Goal: Information Seeking & Learning: Learn about a topic

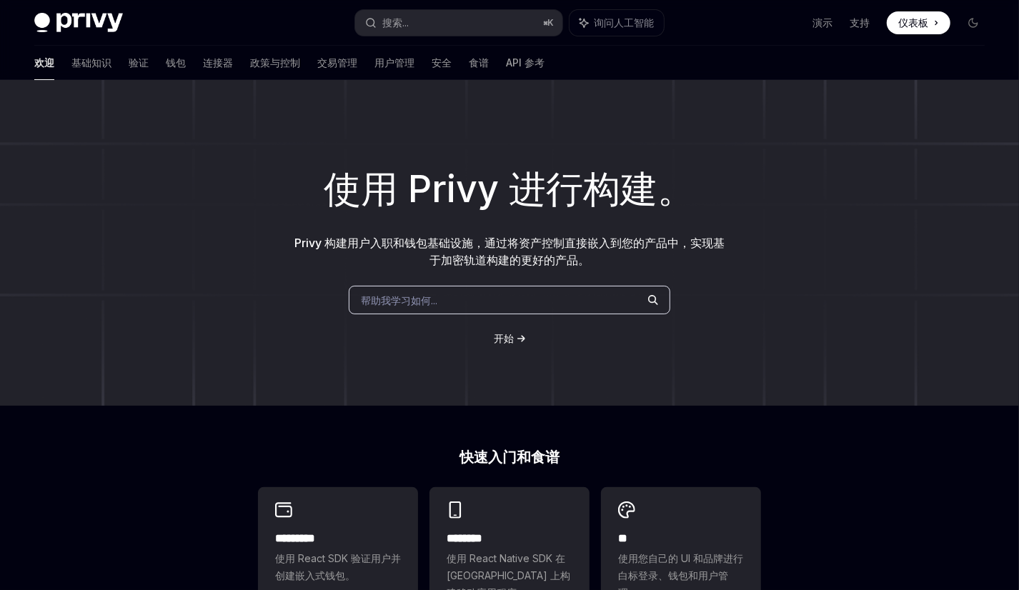
click at [123, 65] on div "欢迎 基础知识 验证 钱包 连接器 政策与控制 交易管理 用户管理 安全 食谱 API 参考" at bounding box center [289, 63] width 510 height 34
click at [166, 63] on font "钱包" at bounding box center [176, 62] width 20 height 12
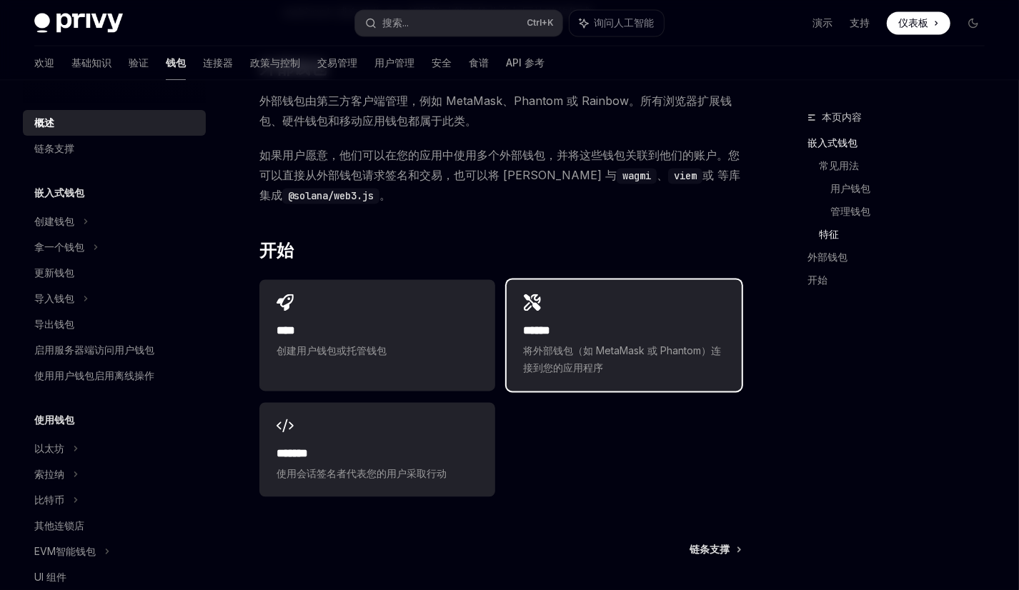
scroll to position [1921, 0]
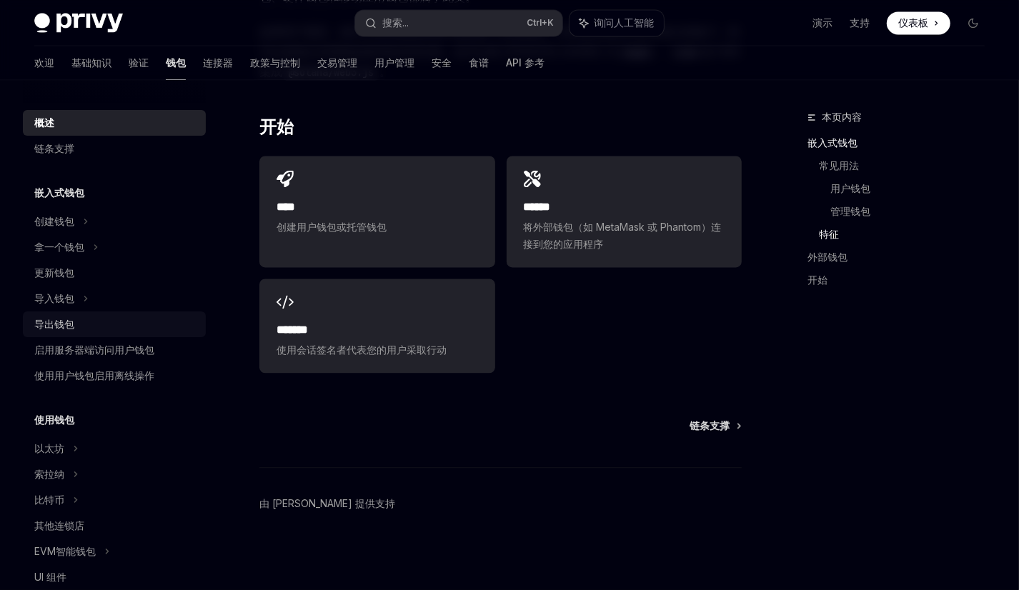
click at [64, 325] on font "导出钱包" at bounding box center [54, 324] width 40 height 12
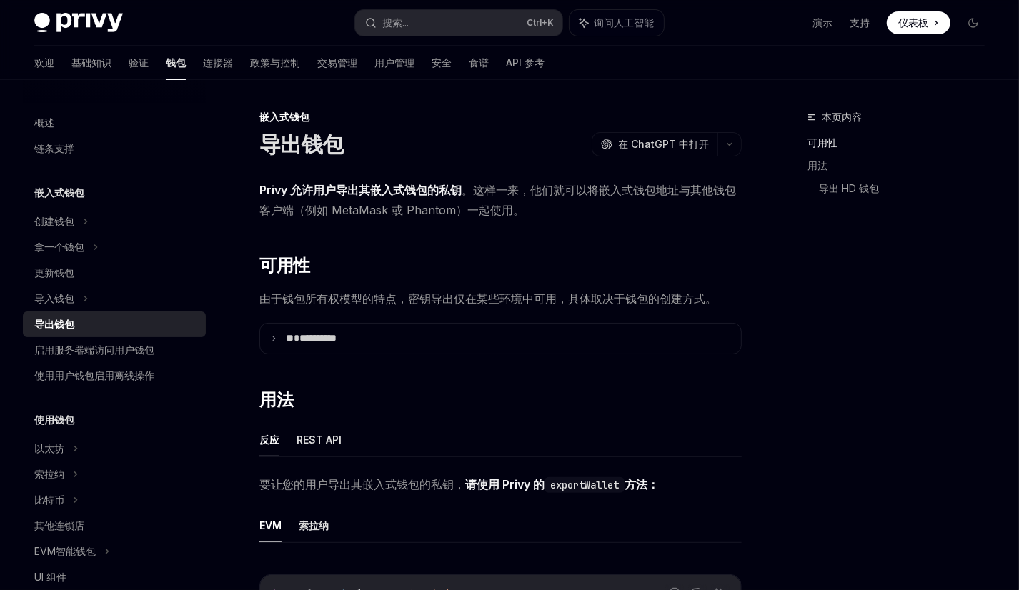
drag, startPoint x: 540, startPoint y: 292, endPoint x: 546, endPoint y: 359, distance: 66.7
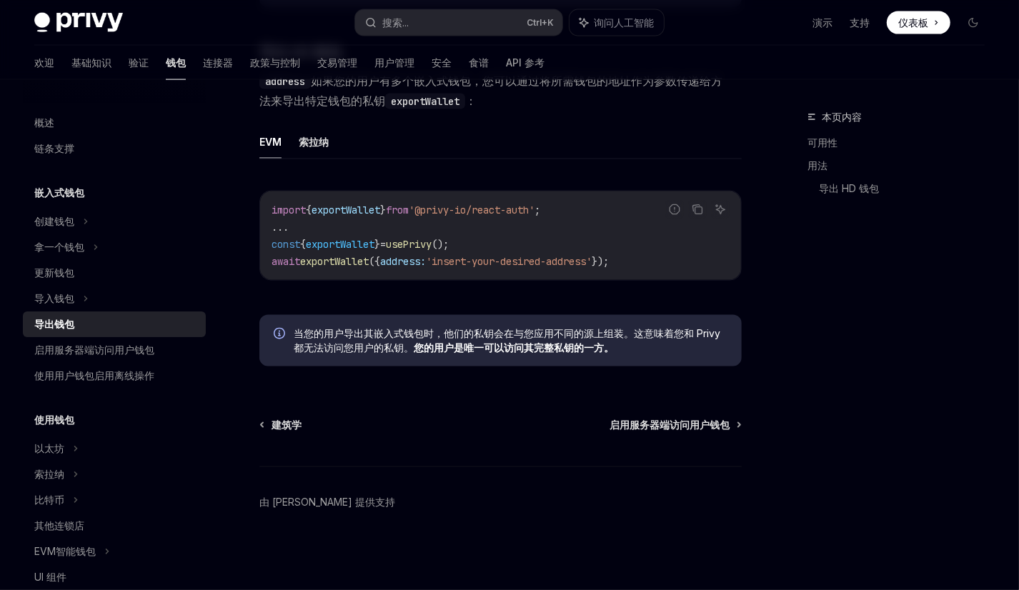
scroll to position [143, 0]
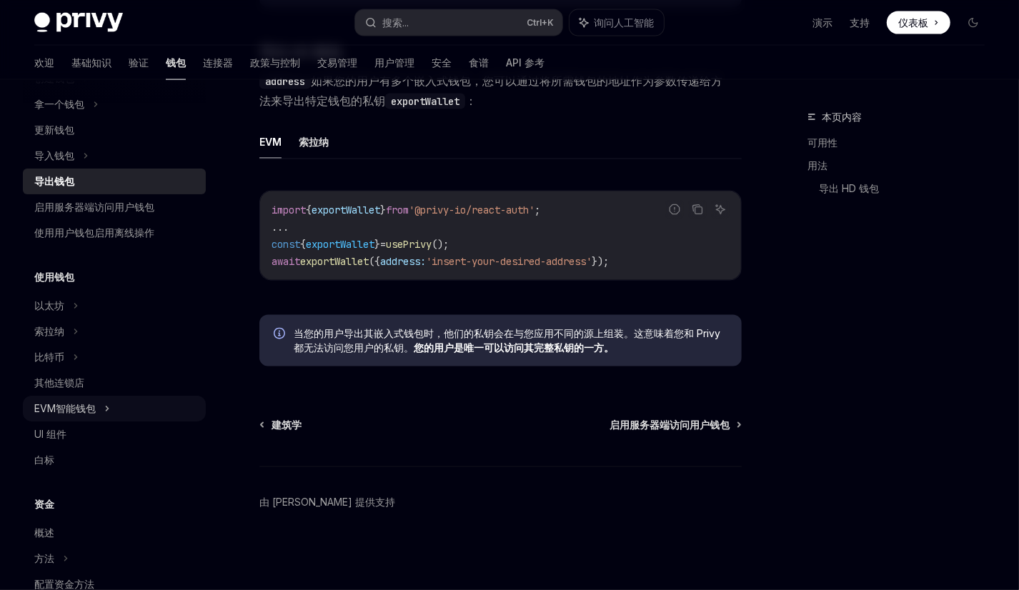
click at [91, 409] on font "EVM智能钱包" at bounding box center [64, 408] width 61 height 12
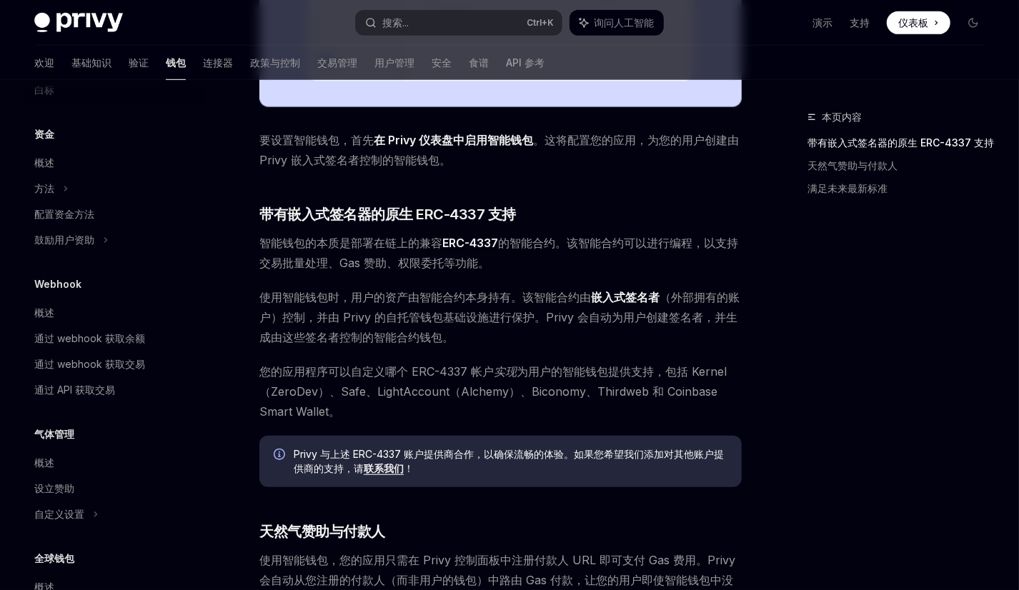
scroll to position [571, 0]
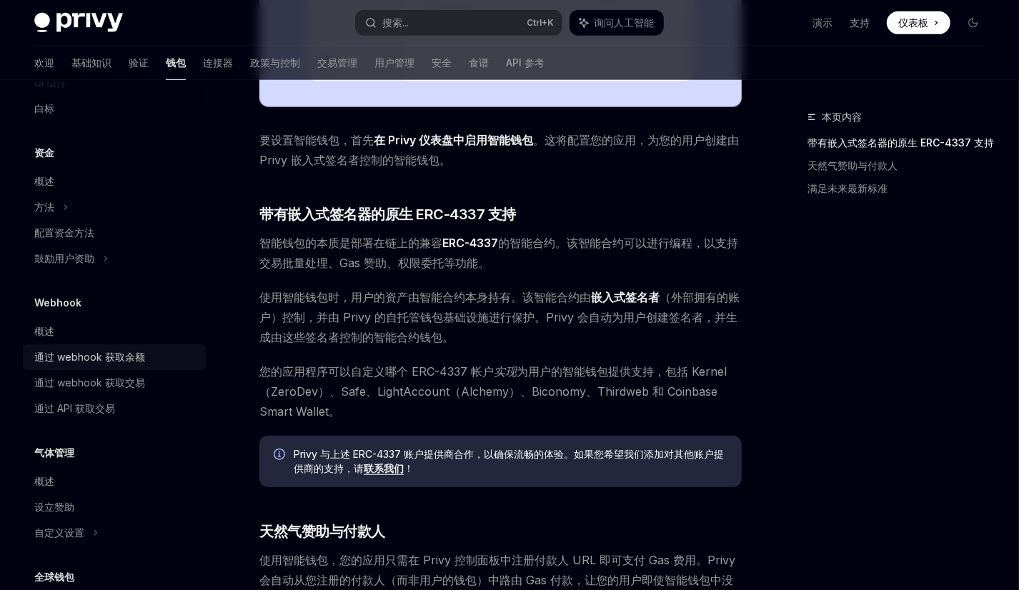
click at [120, 359] on font "通过 webhook 获取余额" at bounding box center [89, 357] width 111 height 12
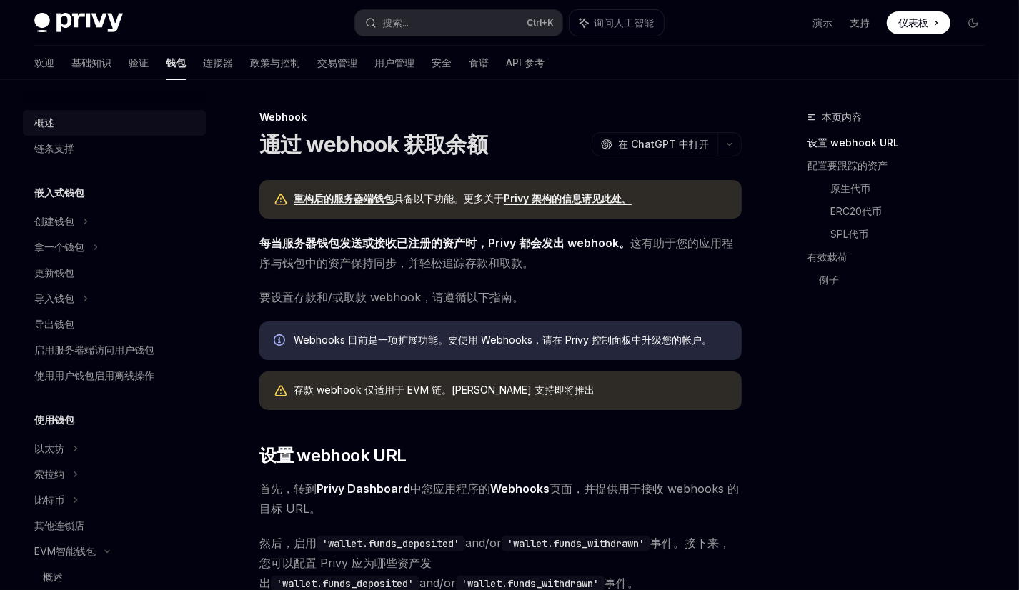
click at [49, 124] on font "概述" at bounding box center [44, 122] width 20 height 12
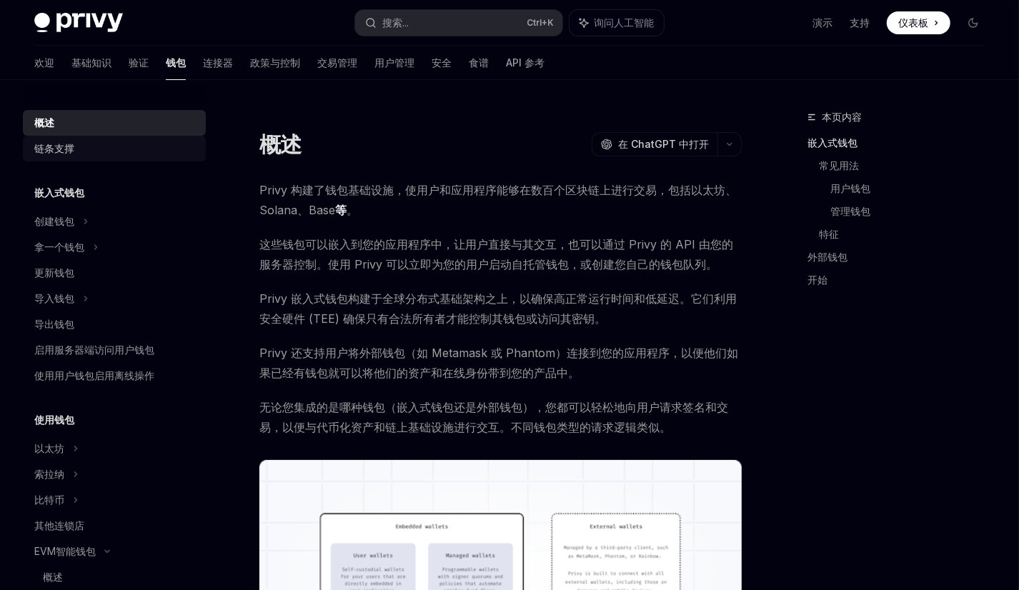
click at [53, 149] on font "链条支撑" at bounding box center [54, 148] width 40 height 12
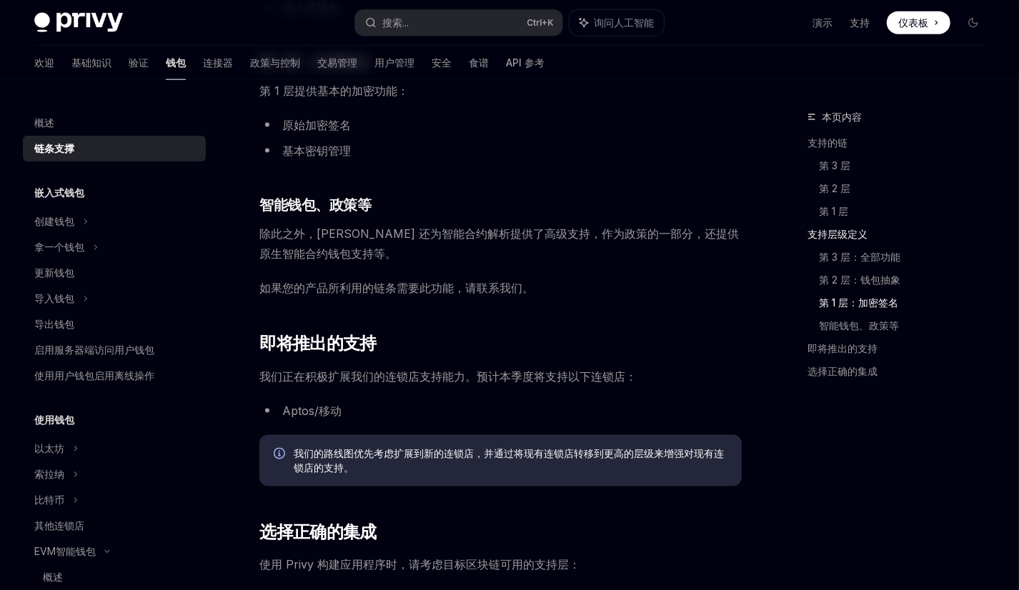
scroll to position [1357, 0]
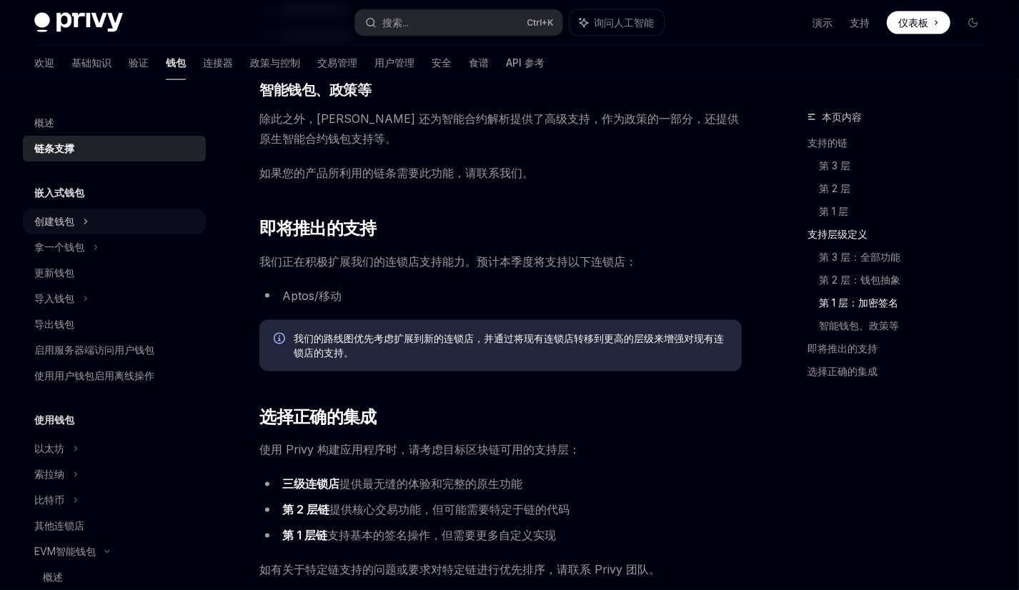
click at [84, 226] on icon at bounding box center [86, 221] width 6 height 17
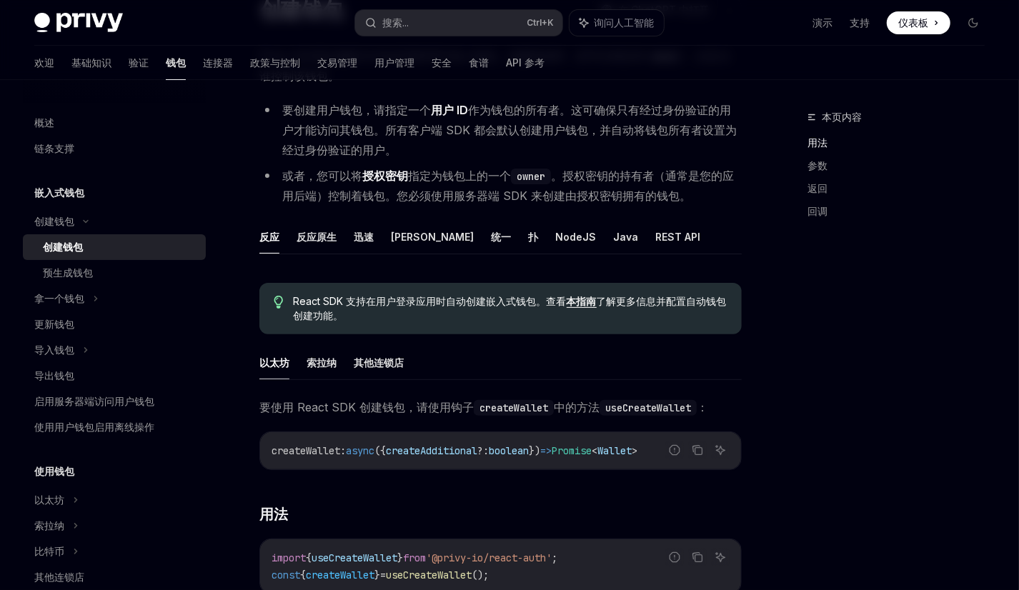
scroll to position [143, 0]
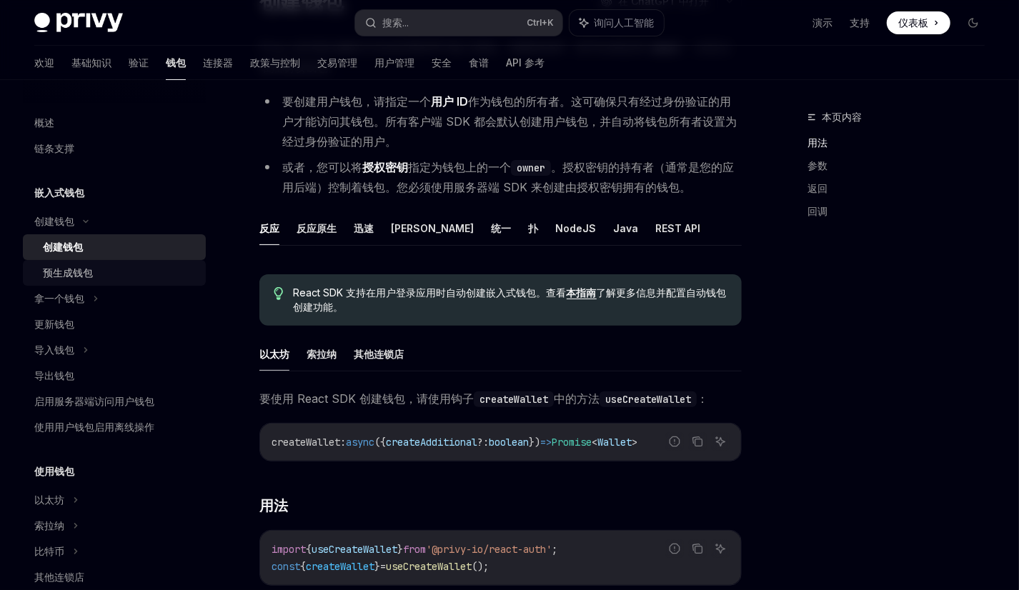
click at [151, 276] on div "预生成钱包" at bounding box center [120, 272] width 154 height 17
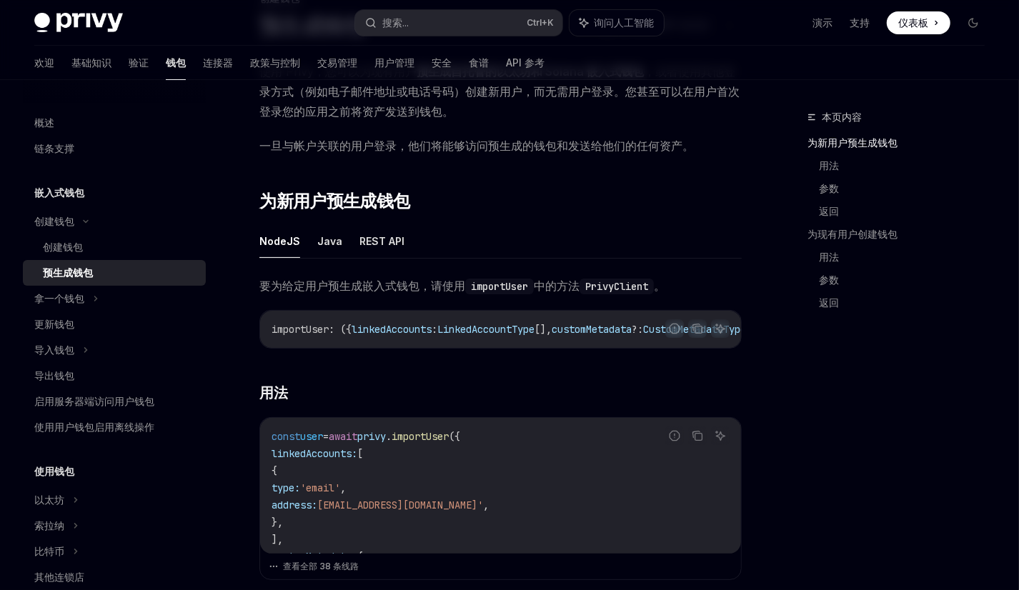
scroll to position [143, 0]
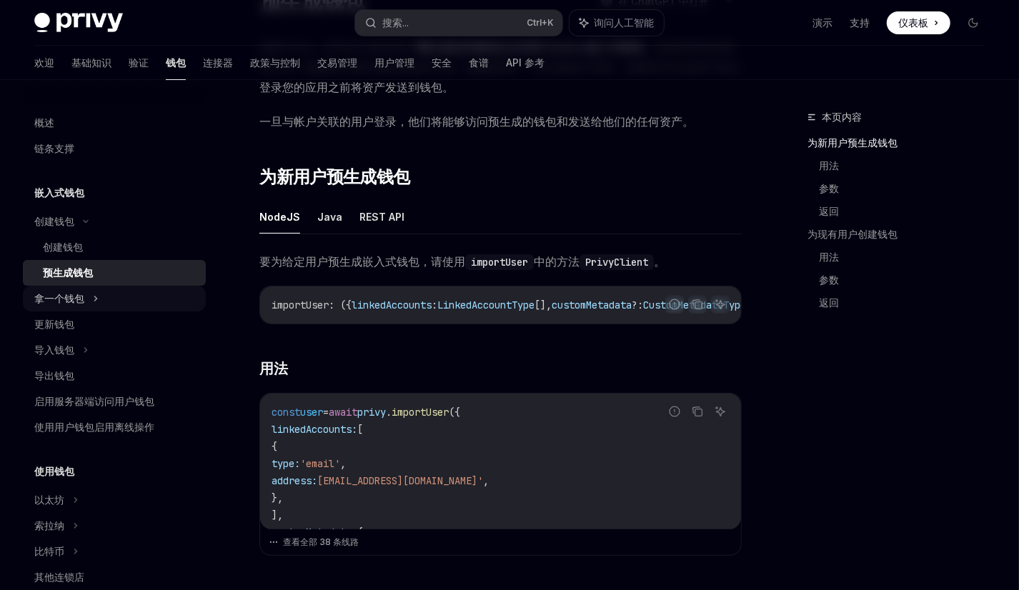
click at [102, 303] on div "拿一个钱包" at bounding box center [114, 299] width 183 height 26
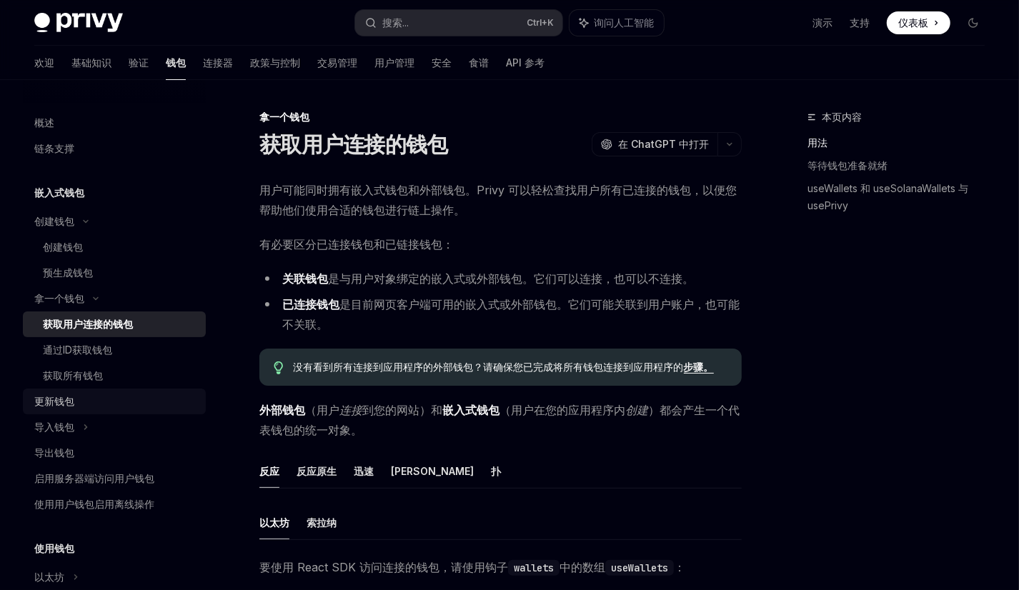
click at [81, 394] on div "更新钱包" at bounding box center [115, 401] width 163 height 17
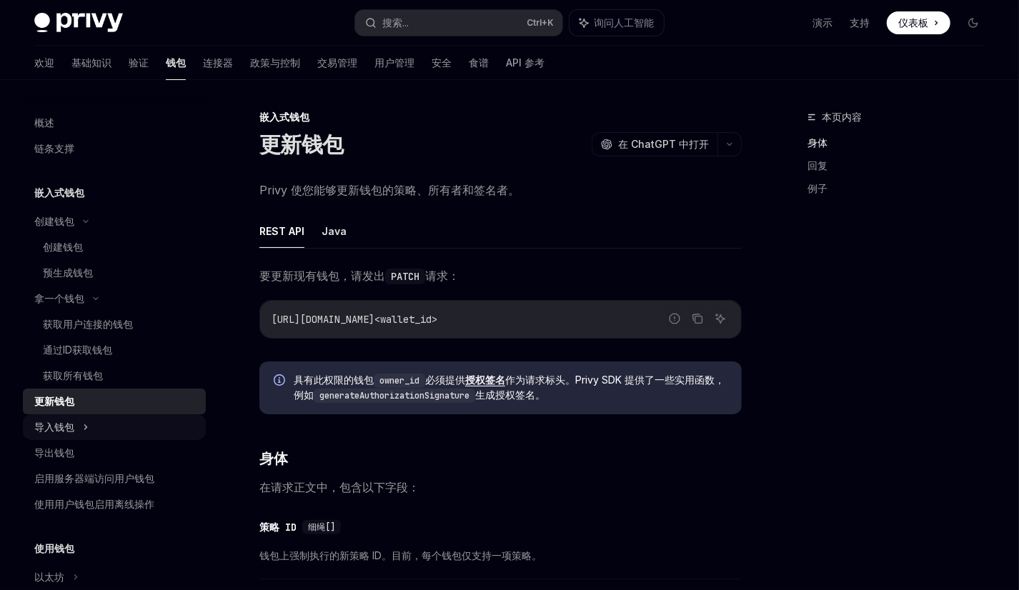
drag, startPoint x: 81, startPoint y: 426, endPoint x: 77, endPoint y: 438, distance: 12.2
click at [81, 426] on div "导入钱包" at bounding box center [114, 427] width 183 height 26
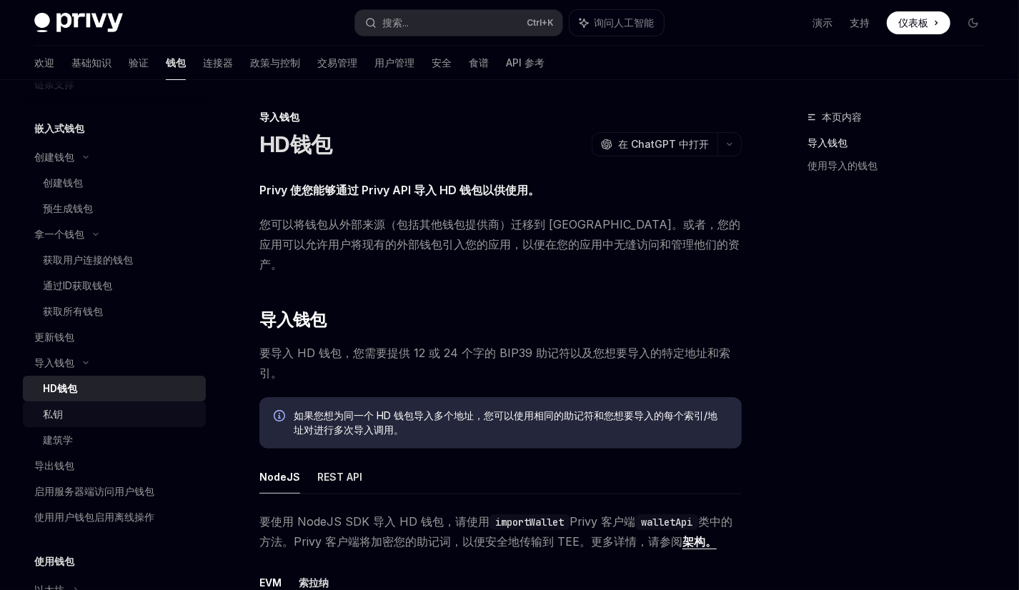
scroll to position [143, 0]
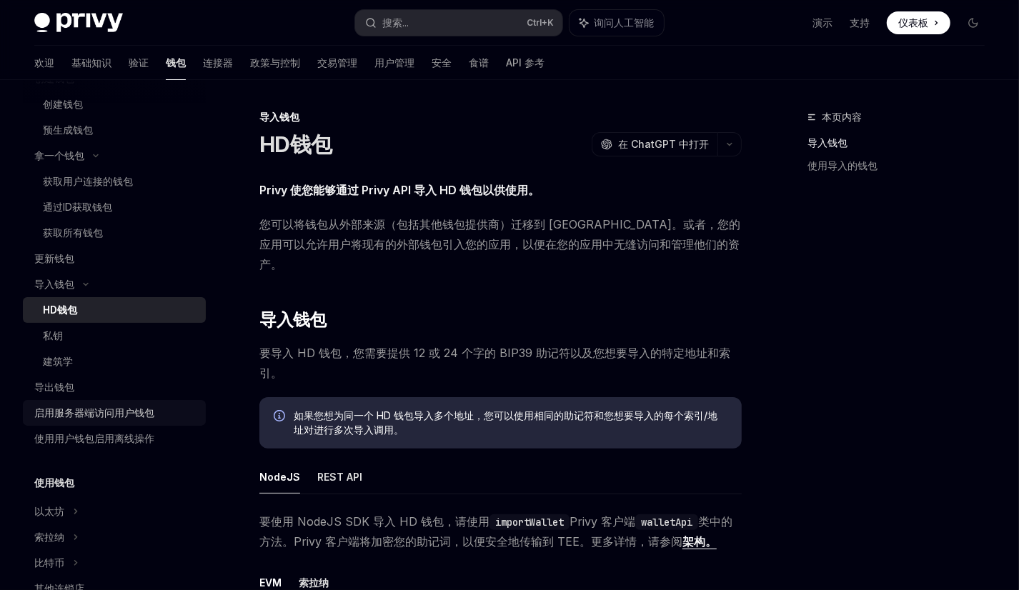
click at [119, 414] on font "启用服务器端访问用户钱包" at bounding box center [94, 412] width 120 height 12
type textarea "*"
